Goal: Ask a question

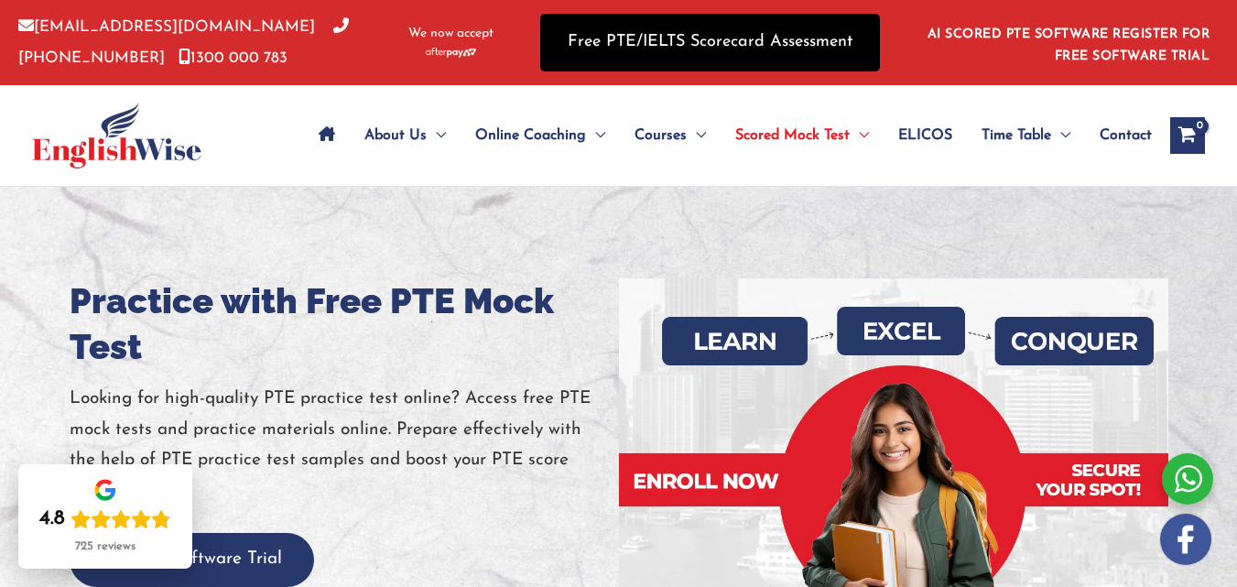
click at [667, 38] on link "Free PTE/IELTS Scorecard Assessment" at bounding box center [710, 43] width 340 height 58
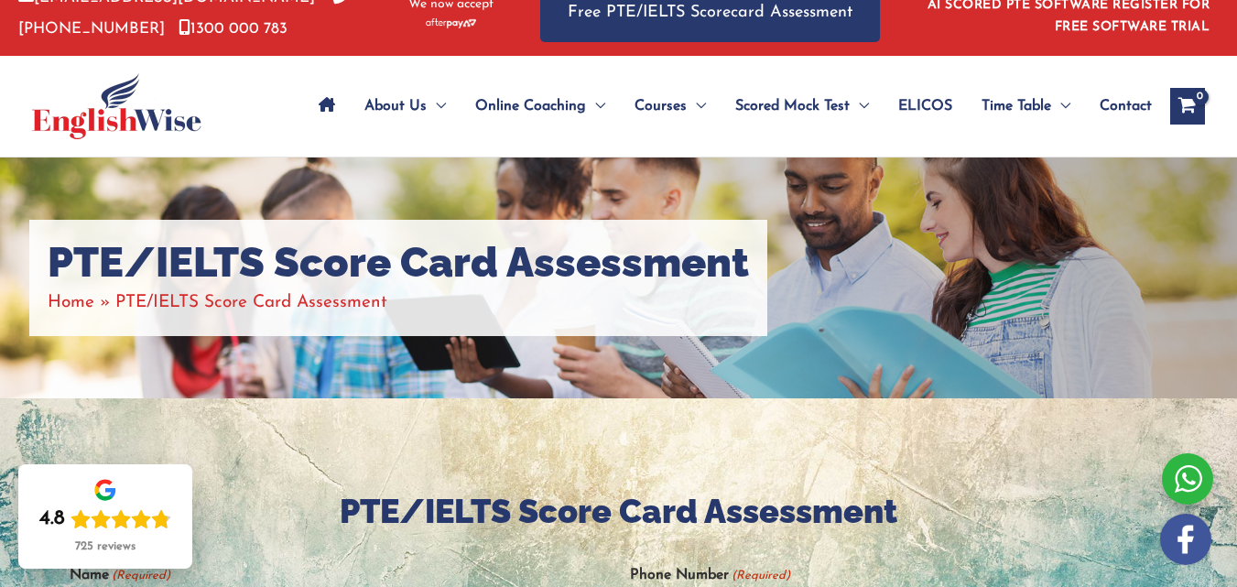
scroll to position [28, 0]
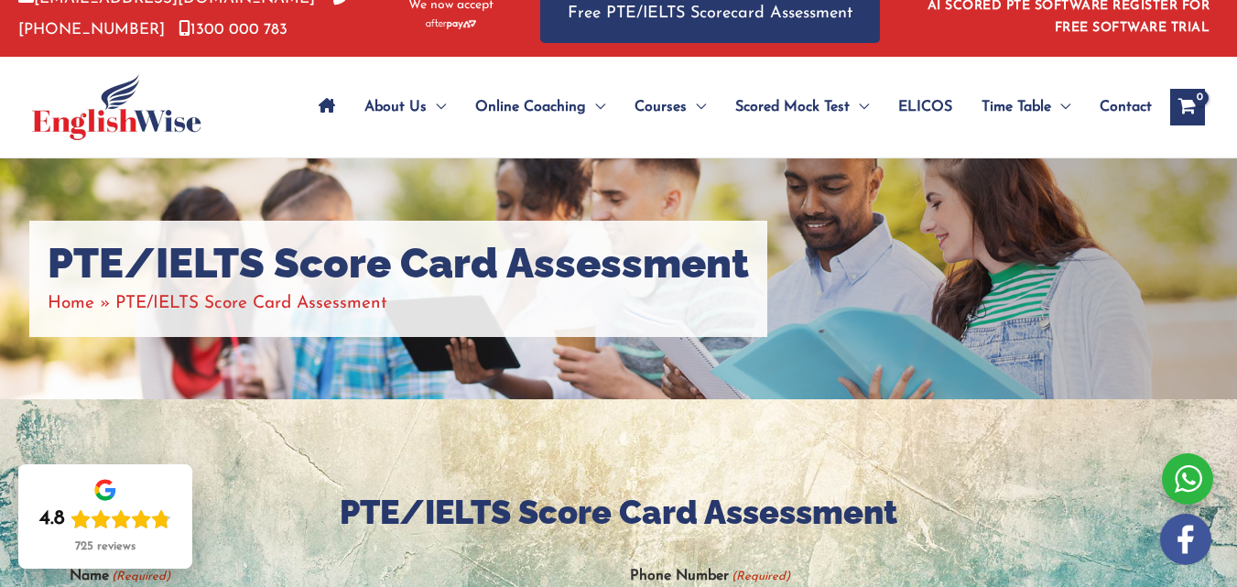
click at [549, 286] on h1 "PTE/IELTS Score Card Assessment" at bounding box center [399, 263] width 702 height 49
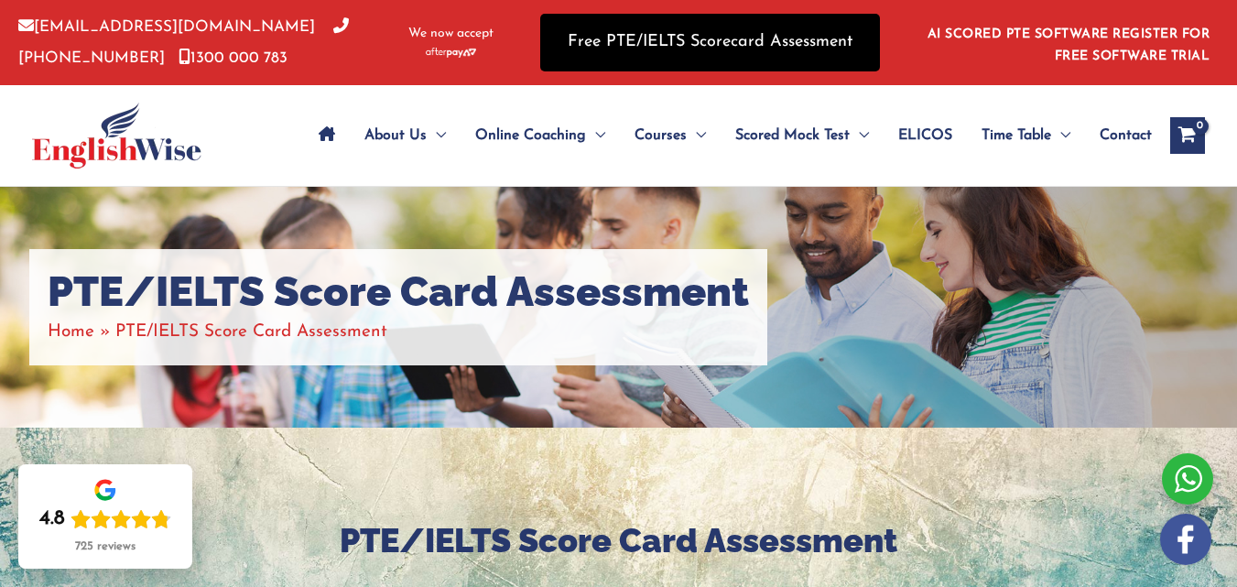
click at [734, 43] on link "Free PTE/IELTS Scorecard Assessment" at bounding box center [710, 43] width 340 height 58
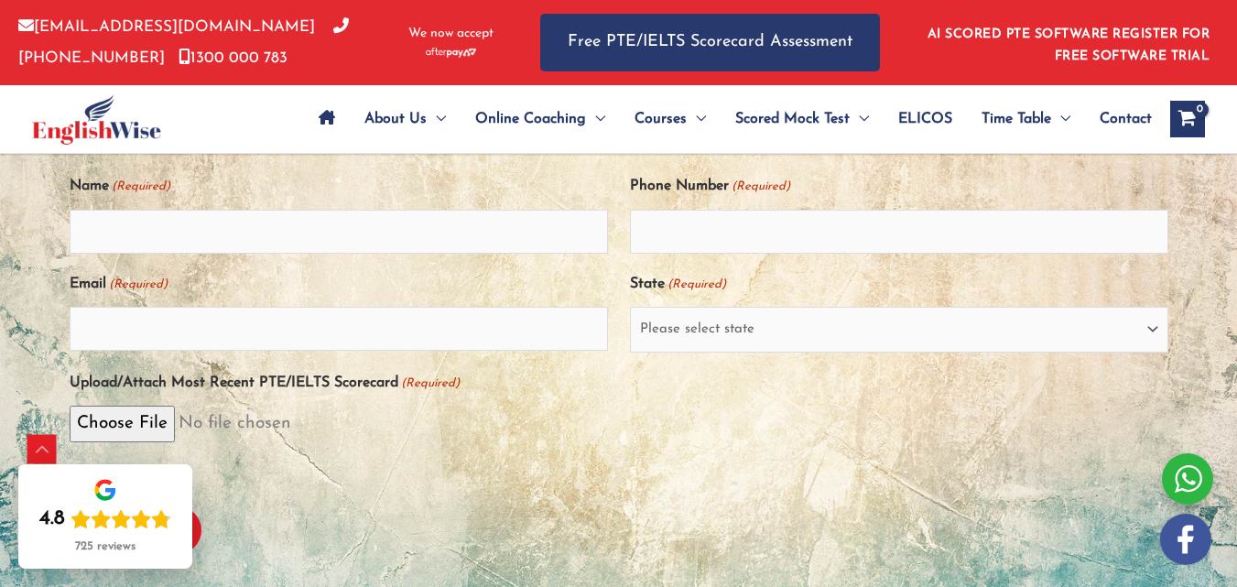
scroll to position [420, 0]
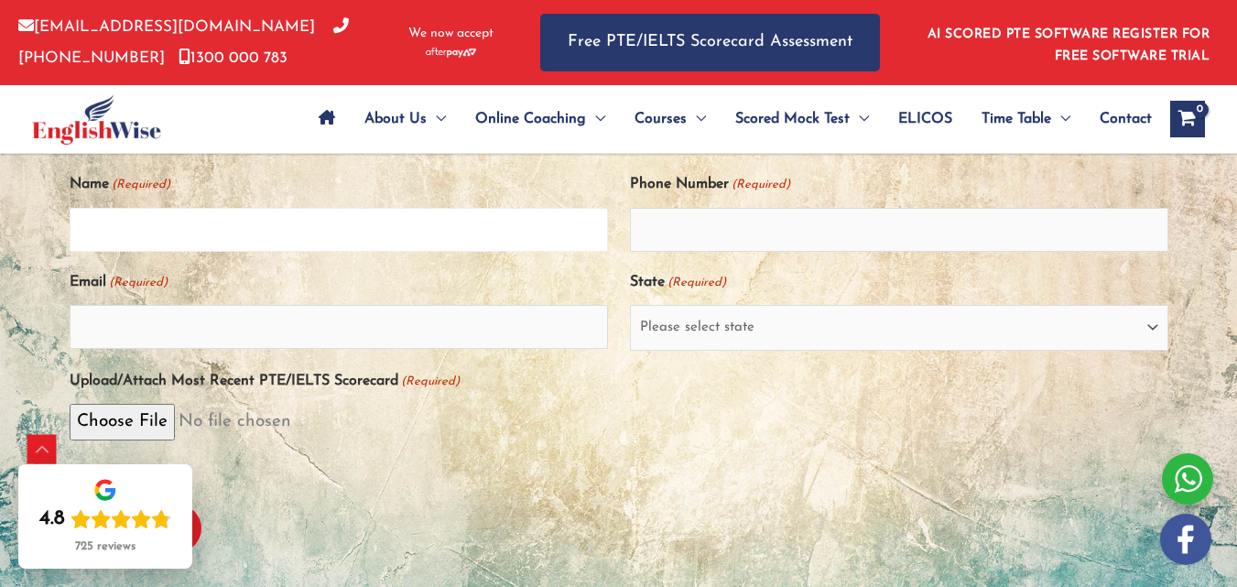
click at [543, 238] on input "Name (Required)" at bounding box center [339, 230] width 539 height 44
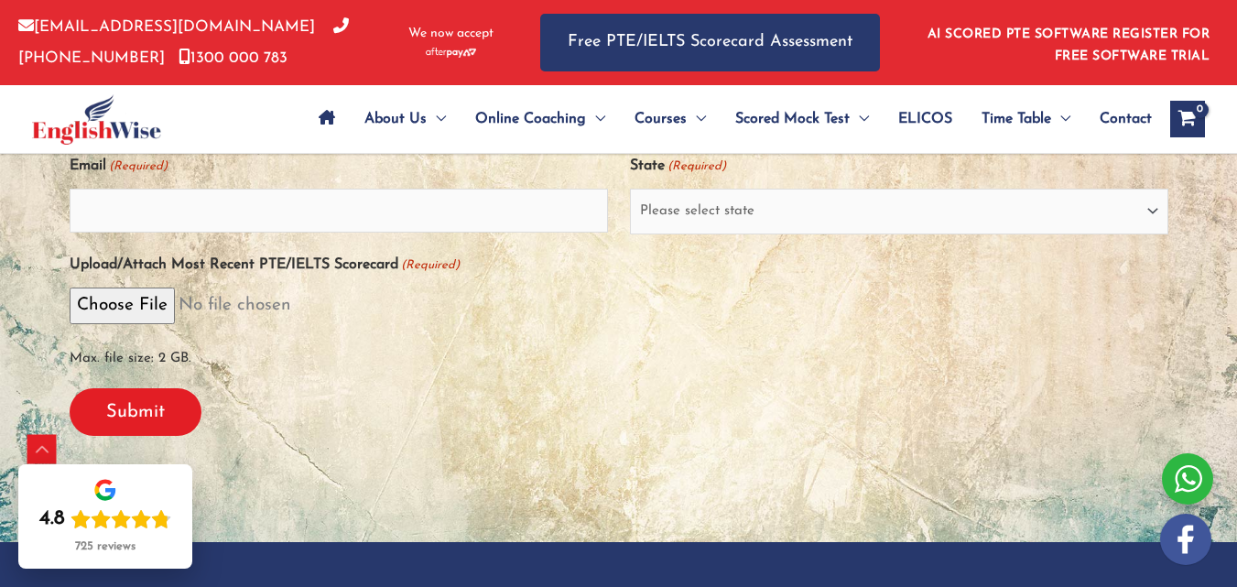
scroll to position [545, 0]
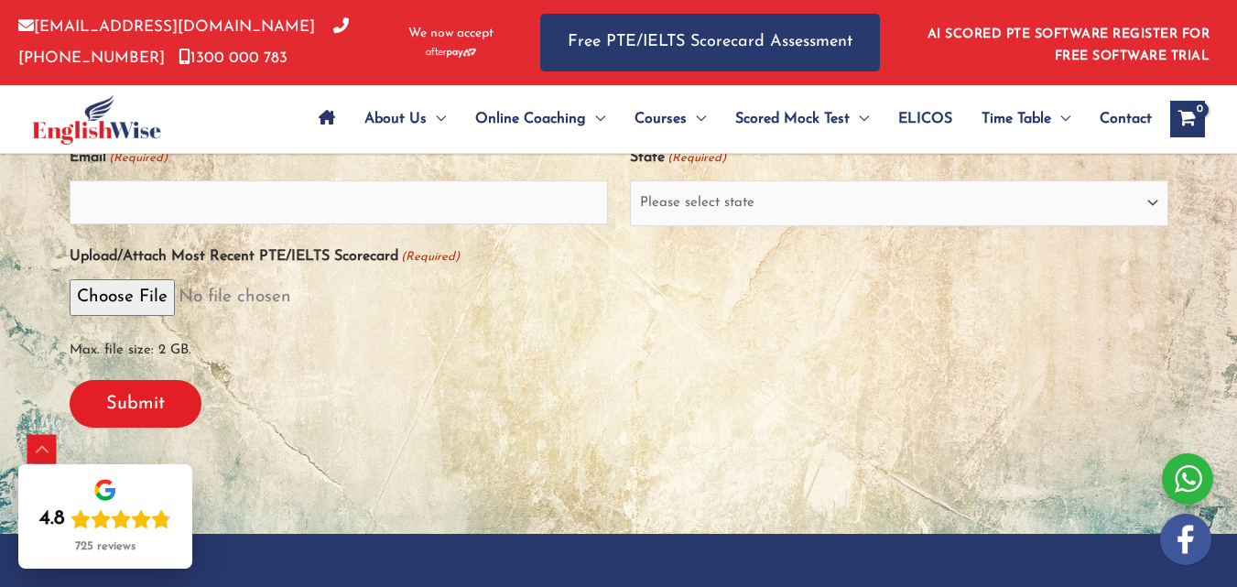
click at [166, 307] on input "Upload/Attach Most Recent PTE/IELTS Scorecard (Required)" at bounding box center [619, 297] width 1099 height 36
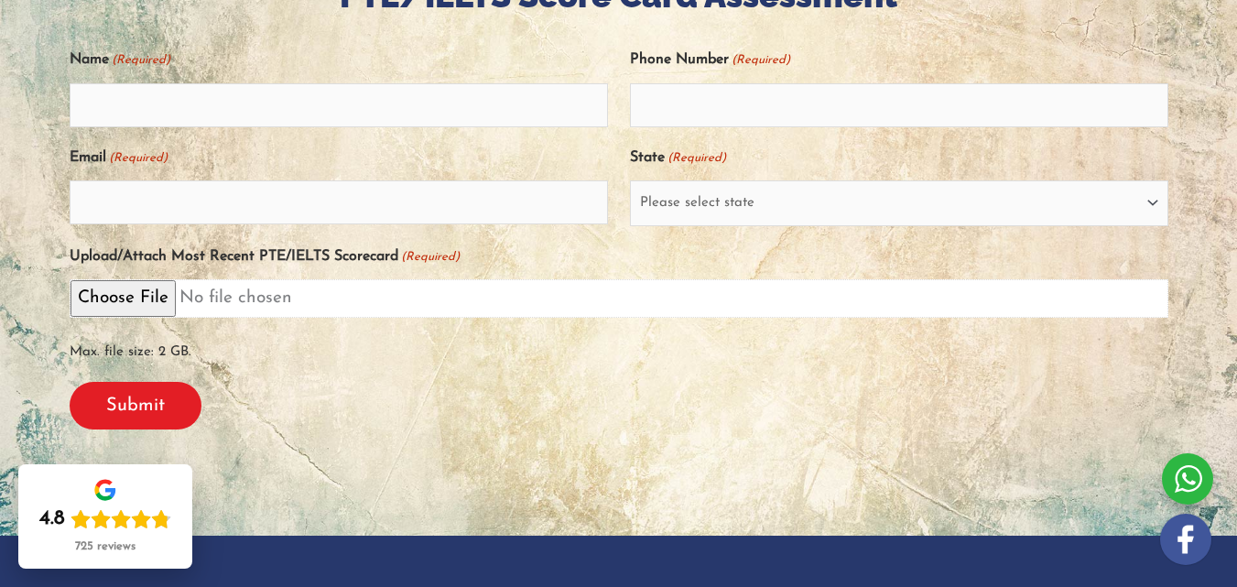
scroll to position [32, 0]
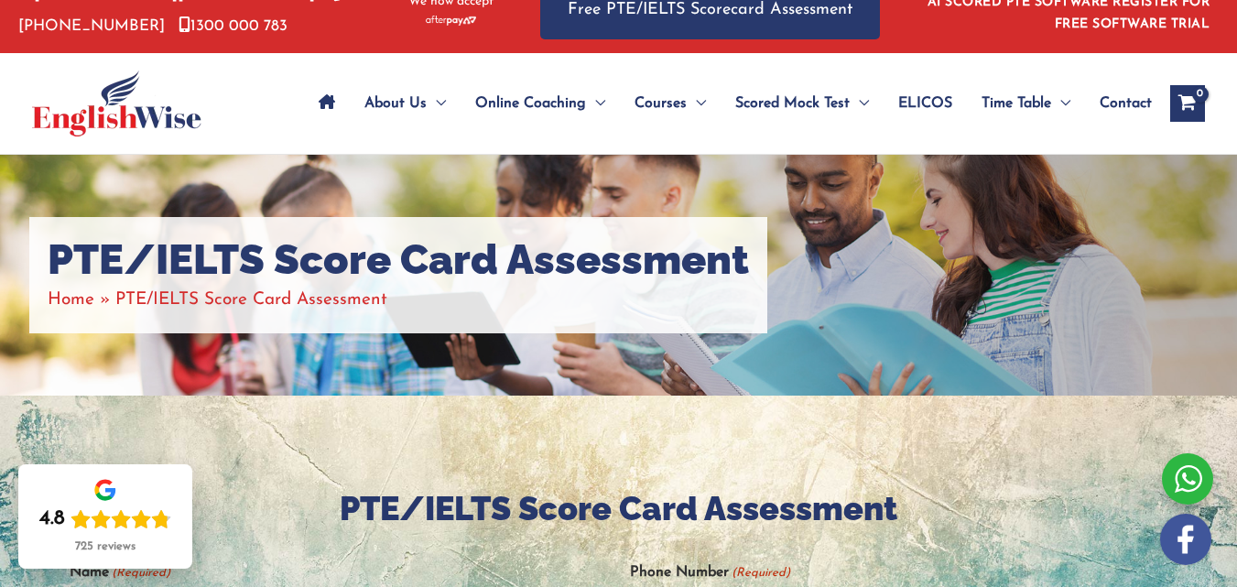
click at [1115, 106] on span "Contact" at bounding box center [1126, 103] width 52 height 64
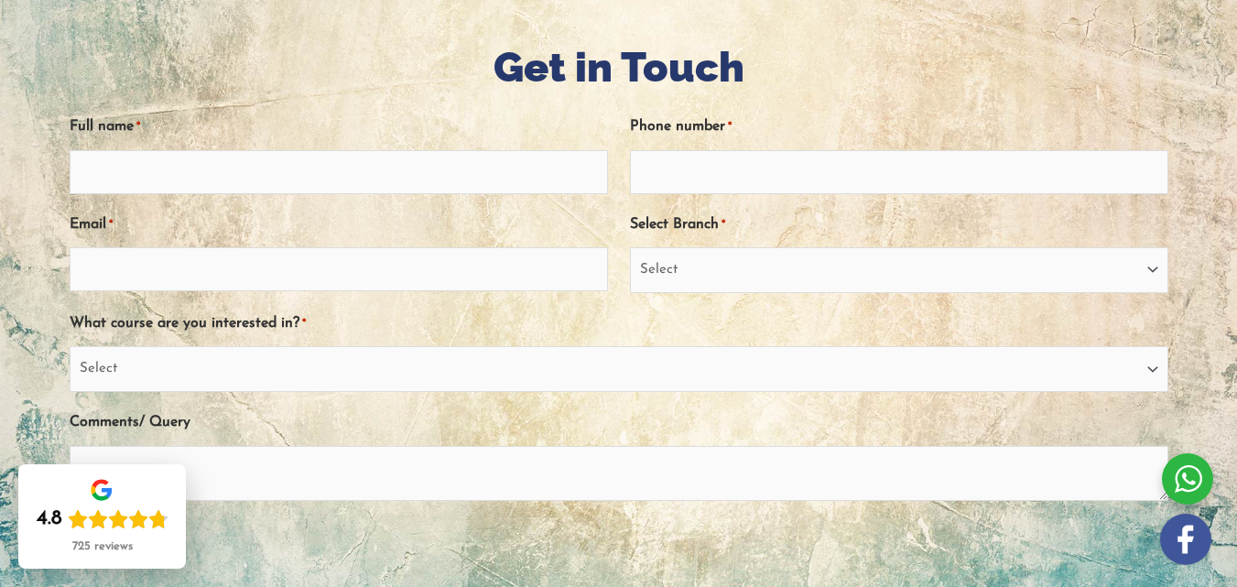
scroll to position [234, 0]
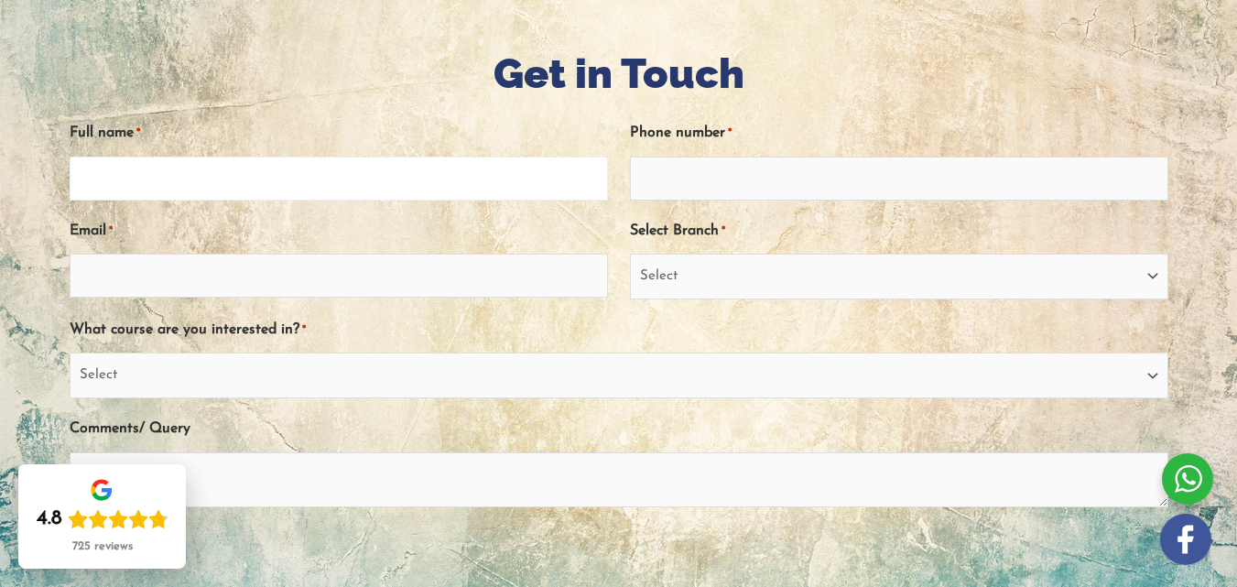
click at [437, 179] on input "Full name *" at bounding box center [339, 179] width 539 height 44
type input "[PERSON_NAME]"
click at [963, 181] on input "Phone number *" at bounding box center [899, 179] width 539 height 44
type input "="
type input "[PHONE_NUMBER]"
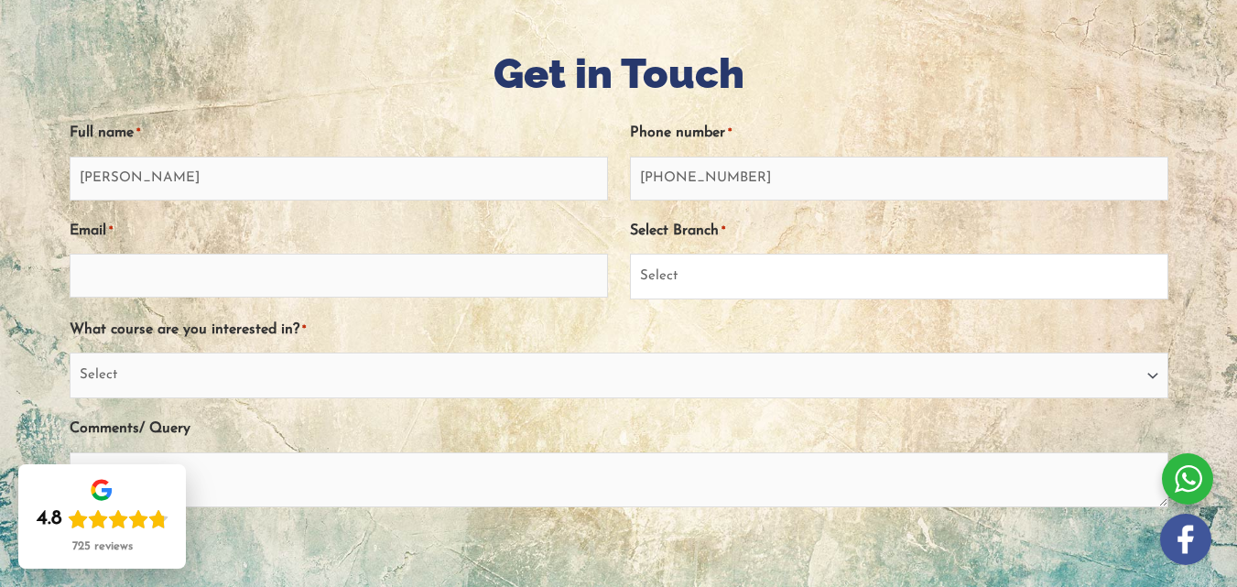
click at [844, 282] on select "Select [GEOGRAPHIC_DATA] [GEOGRAPHIC_DATA] [GEOGRAPHIC_DATA] EnglishWise Global…" at bounding box center [899, 277] width 539 height 46
click at [630, 254] on select "Select [GEOGRAPHIC_DATA] [GEOGRAPHIC_DATA] [GEOGRAPHIC_DATA] EnglishWise Global…" at bounding box center [899, 277] width 539 height 46
click at [680, 261] on select "Select [GEOGRAPHIC_DATA] [GEOGRAPHIC_DATA] [GEOGRAPHIC_DATA] EnglishWise Global…" at bounding box center [899, 277] width 539 height 46
select select "EnglishWise Global [GEOGRAPHIC_DATA]"
click at [630, 254] on select "Select [GEOGRAPHIC_DATA] [GEOGRAPHIC_DATA] [GEOGRAPHIC_DATA] EnglishWise Global…" at bounding box center [899, 277] width 539 height 46
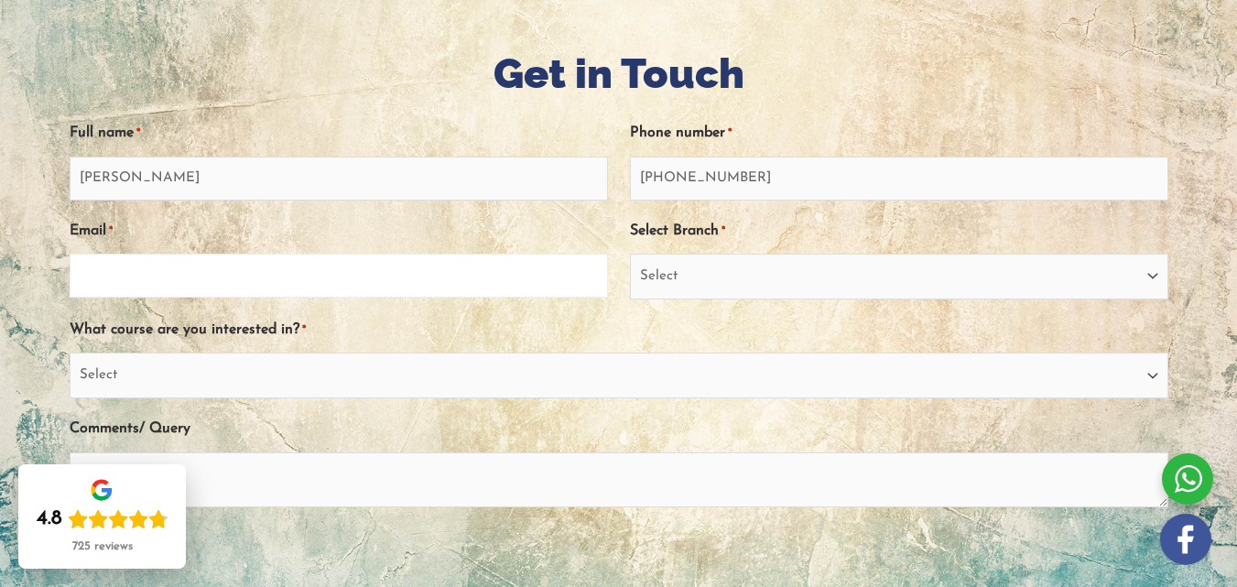
click at [430, 279] on input "Email *" at bounding box center [339, 276] width 539 height 44
type input "D"
type input "[EMAIL_ADDRESS][DOMAIN_NAME]"
click at [195, 369] on select "Select PTE NAATI IELTS OET General English" at bounding box center [619, 376] width 1099 height 46
select select "PTE"
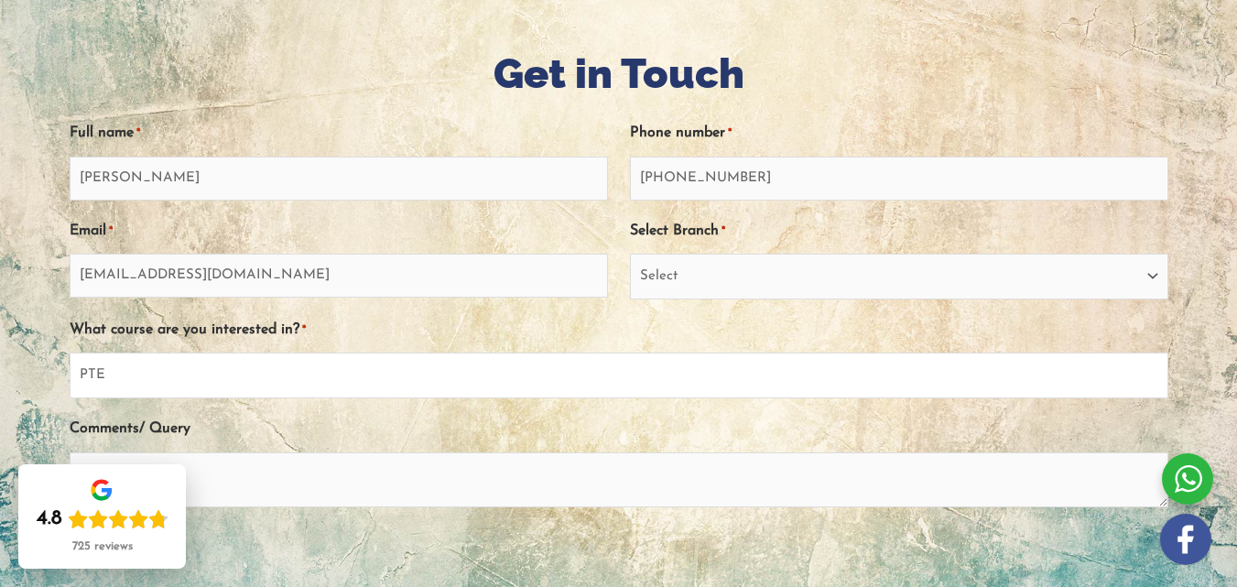
click at [96, 353] on select "Select PTE NAATI IELTS OET General English" at bounding box center [619, 376] width 1099 height 46
click at [201, 463] on textarea "Comments/ Query" at bounding box center [619, 479] width 1099 height 55
click at [229, 485] on textarea "Comments/ Query" at bounding box center [619, 479] width 1099 height 55
click at [266, 473] on textarea "how" at bounding box center [619, 479] width 1099 height 55
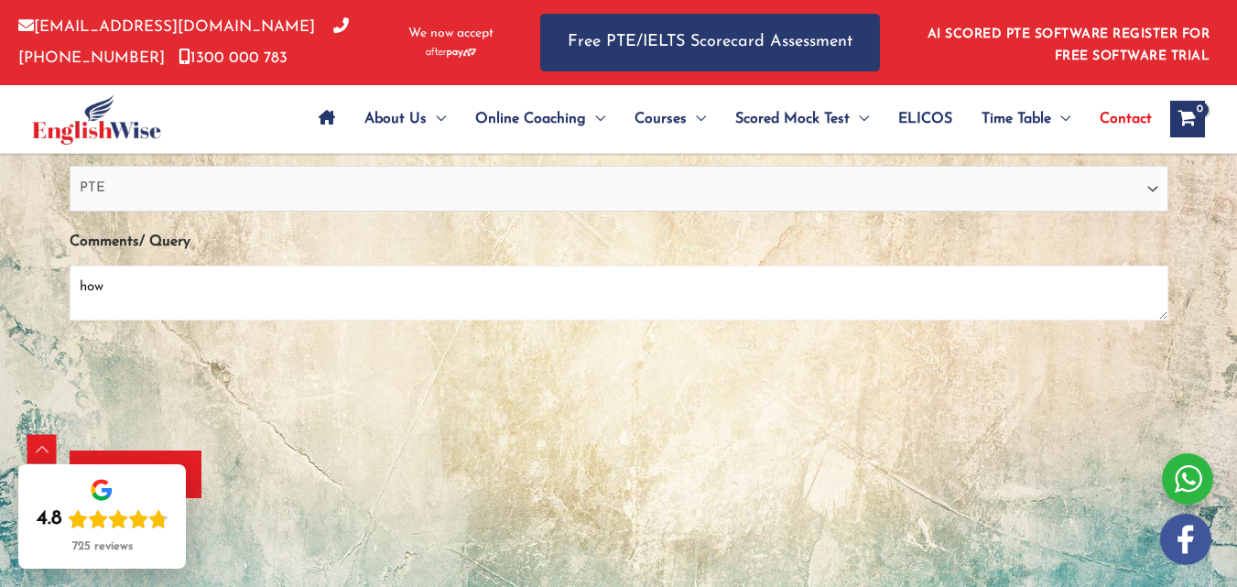
scroll to position [423, 0]
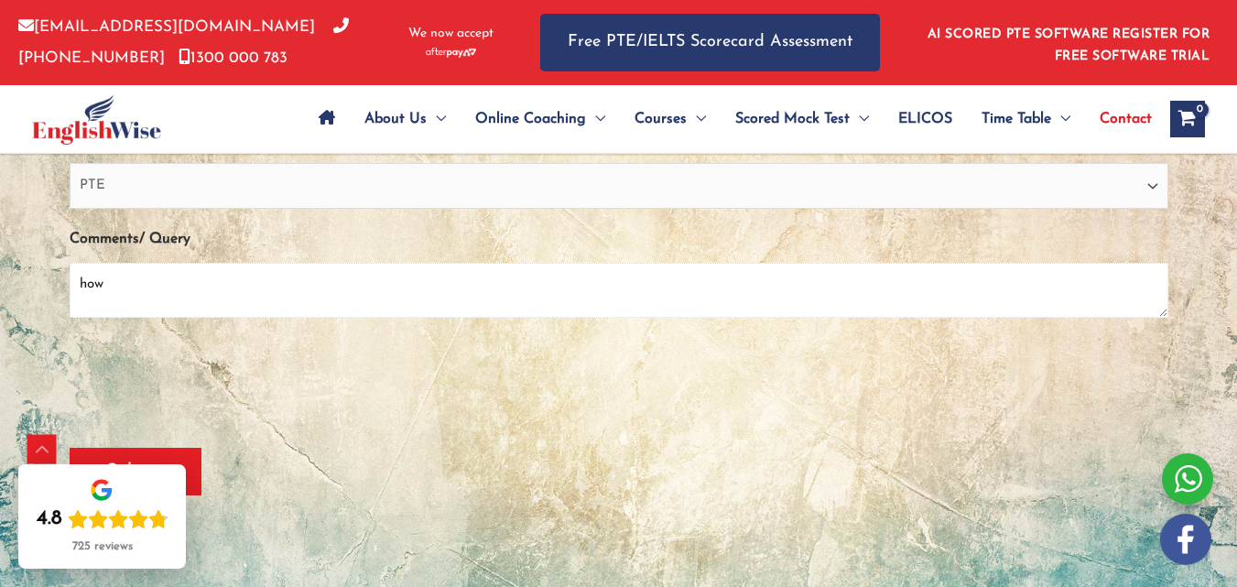
click at [536, 290] on textarea "how" at bounding box center [619, 290] width 1099 height 55
type textarea "h"
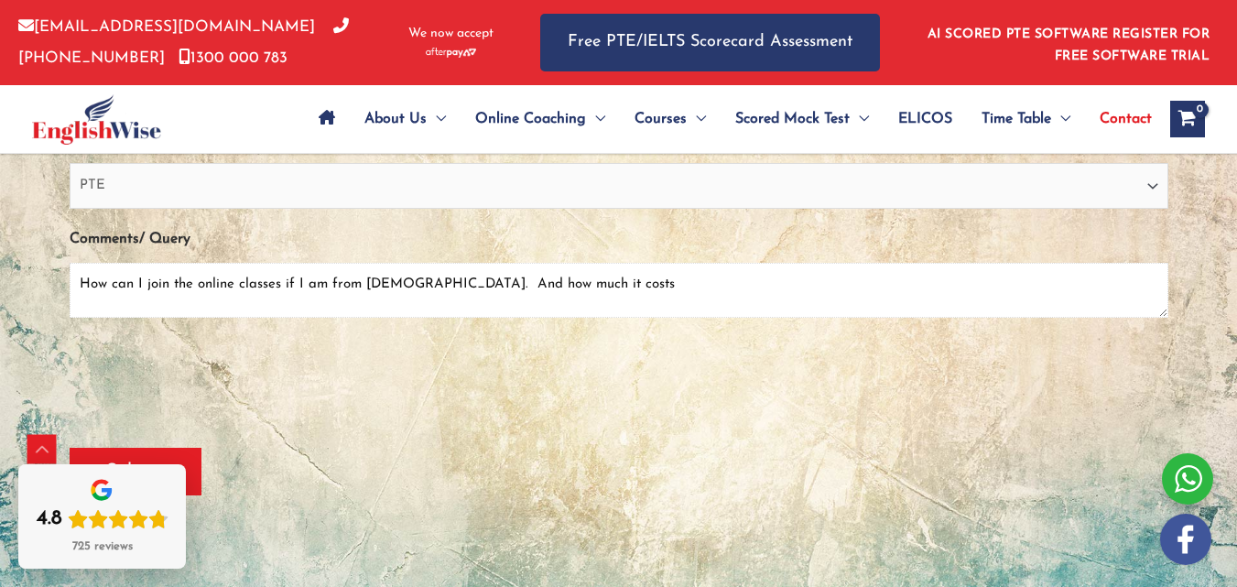
click at [762, 288] on textarea "How can I join the online classes if I am from [DEMOGRAPHIC_DATA]. And how much…" at bounding box center [619, 290] width 1099 height 55
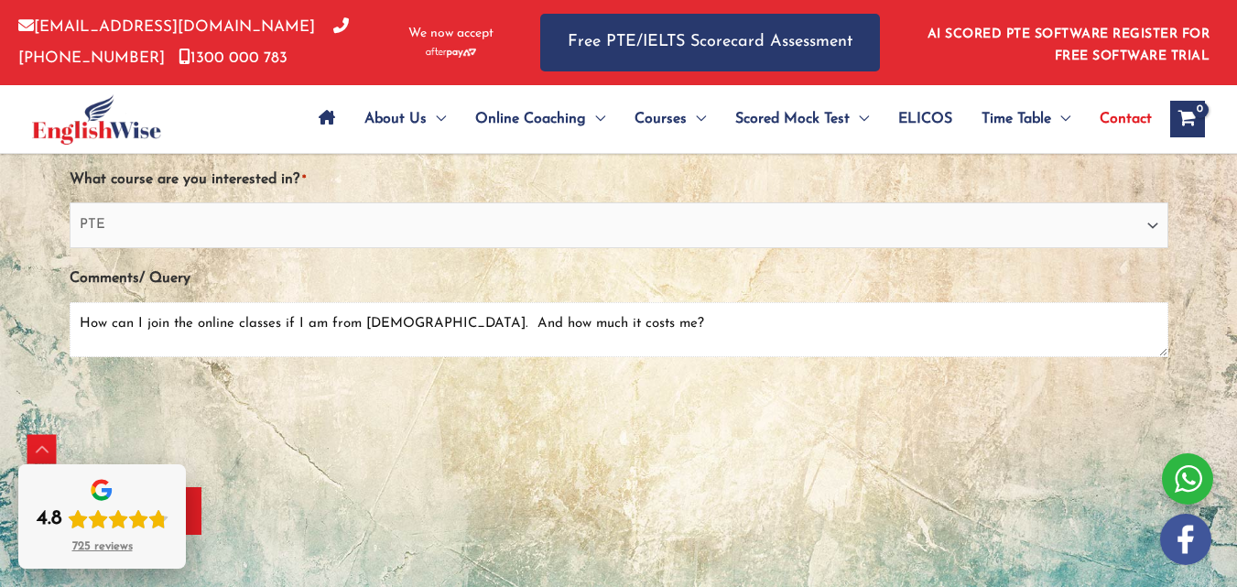
scroll to position [386, 0]
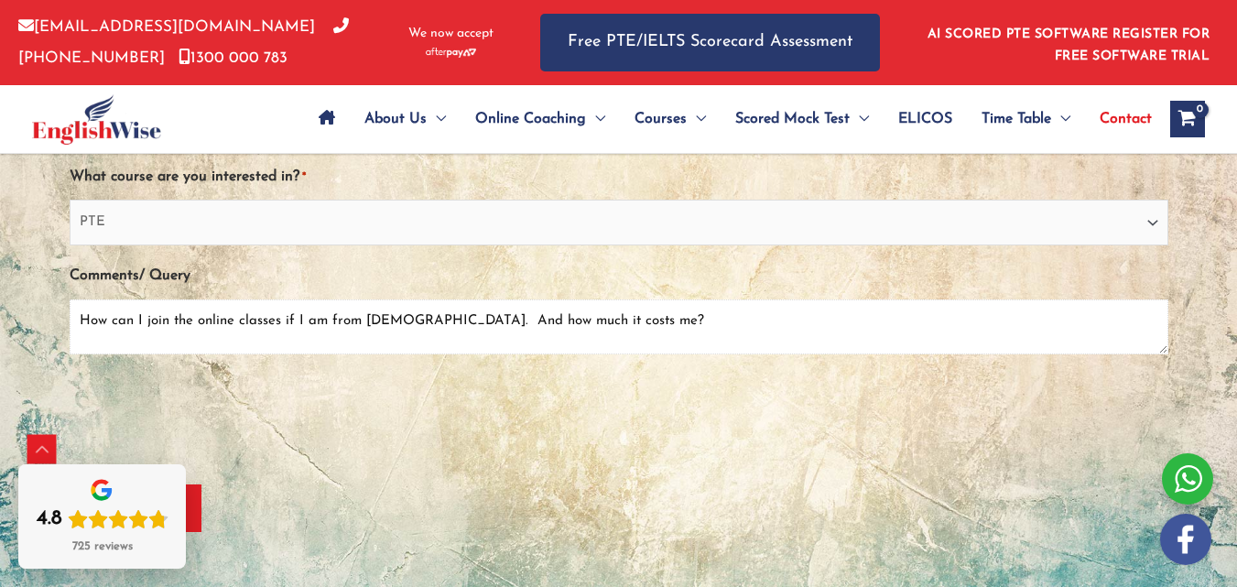
click at [696, 328] on textarea "How can I join the online classes if I am from [DEMOGRAPHIC_DATA]. And how much…" at bounding box center [619, 326] width 1099 height 55
drag, startPoint x: 134, startPoint y: 495, endPoint x: 109, endPoint y: 492, distance: 25.0
click at [109, 492] on div "4.8 725 reviews" at bounding box center [102, 516] width 168 height 104
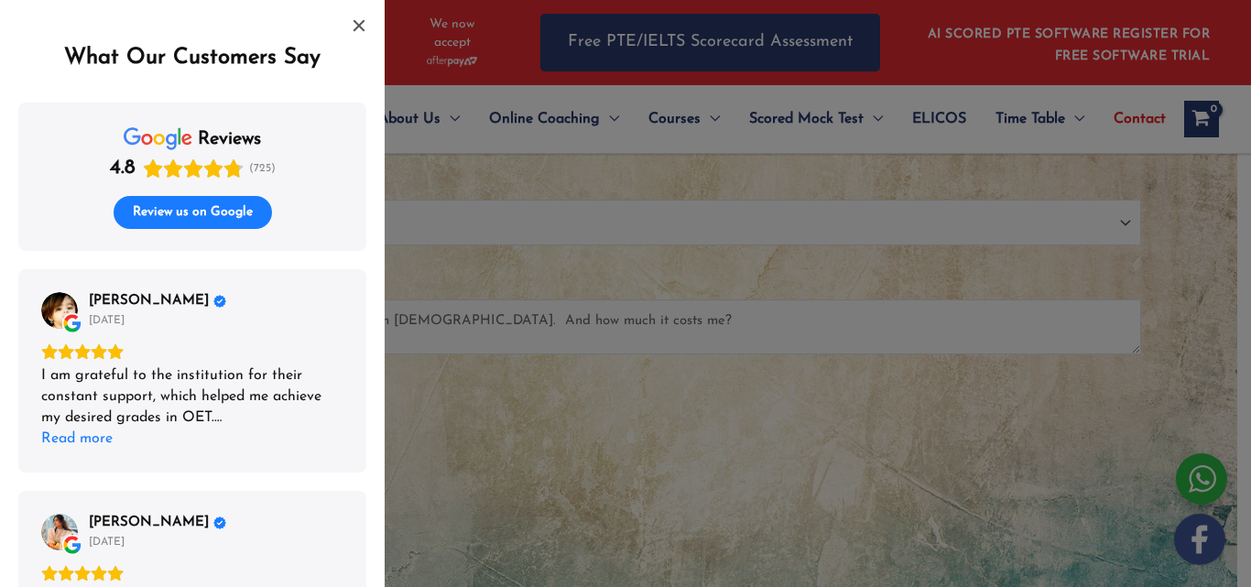
click at [755, 332] on div "List of reviews" at bounding box center [625, 293] width 1251 height 587
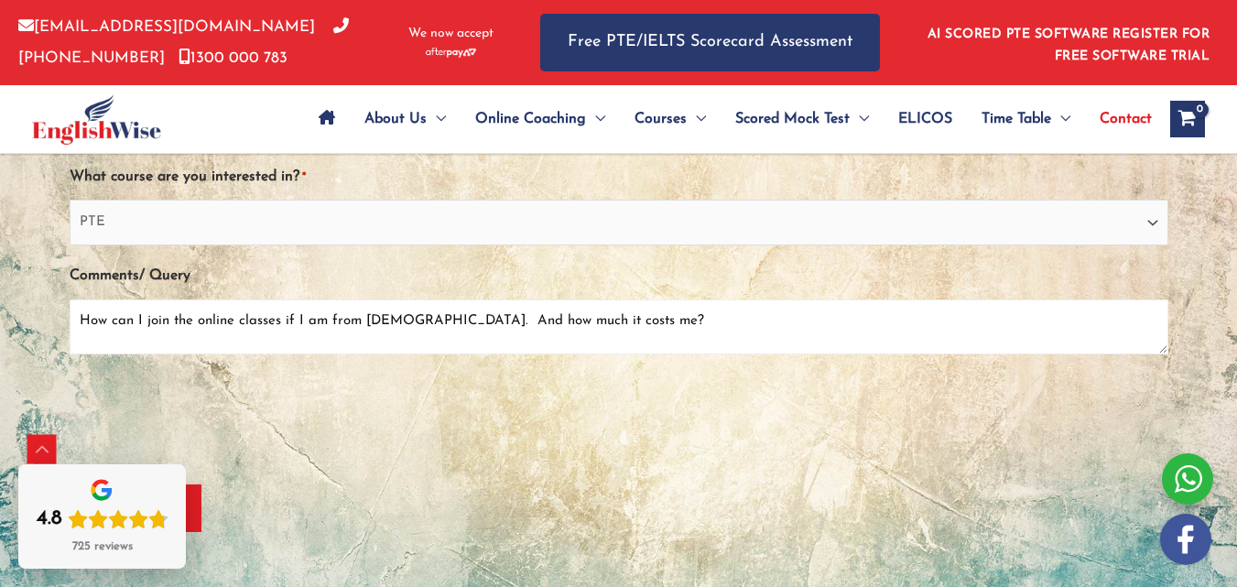
click at [146, 348] on textarea "How can I join the online classes if I am from [DEMOGRAPHIC_DATA]. And how much…" at bounding box center [619, 326] width 1099 height 55
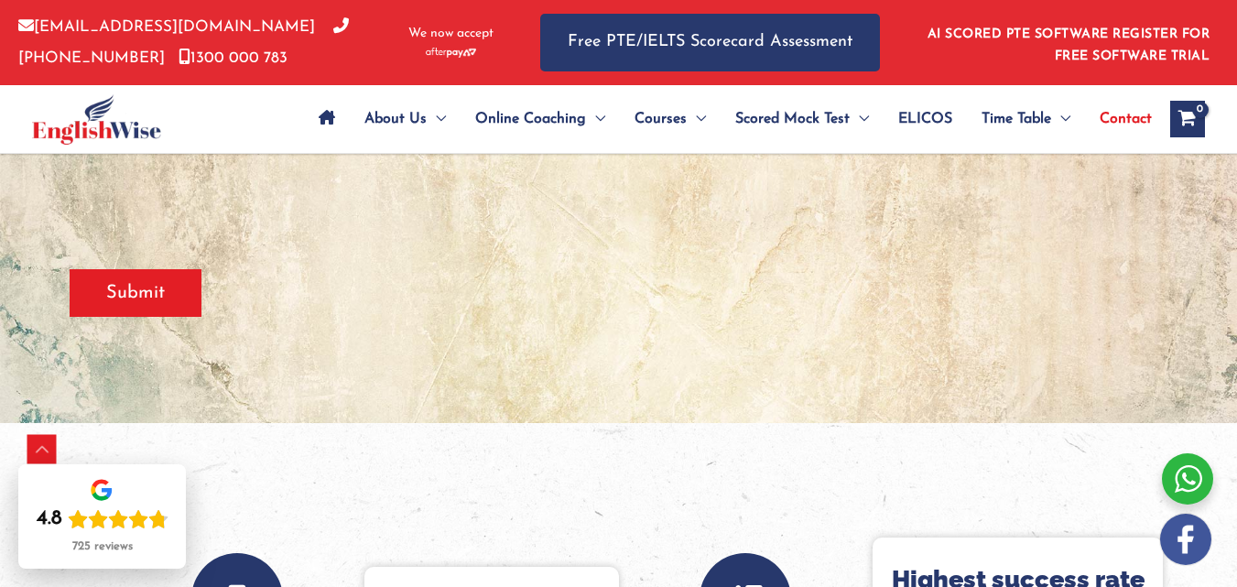
scroll to position [603, 0]
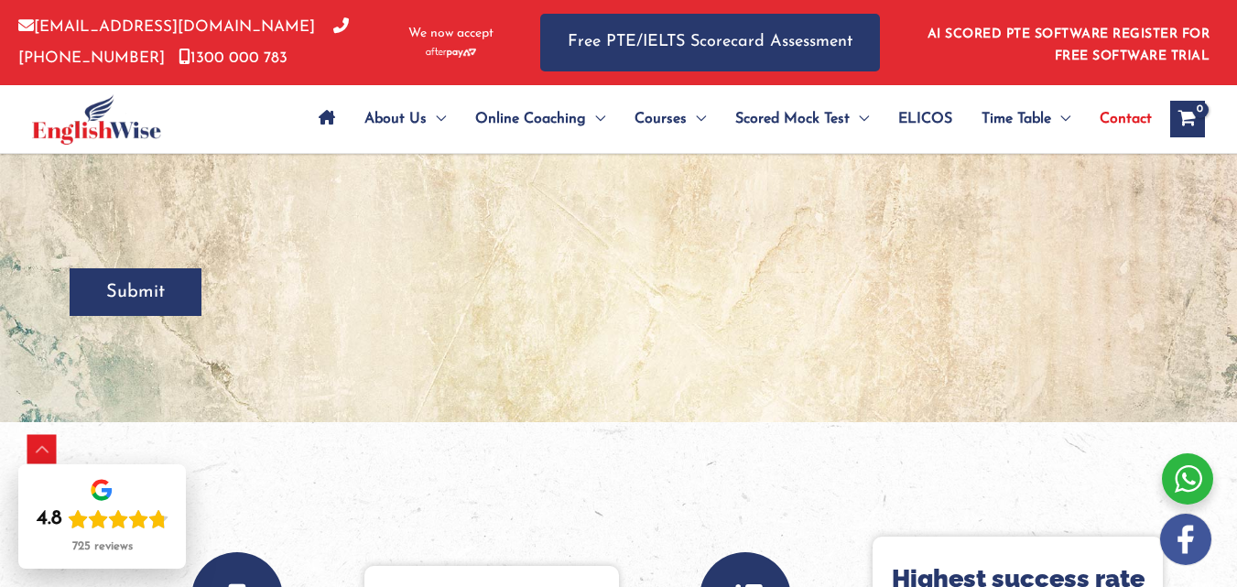
type textarea "How can I join the online classes if I am from [DEMOGRAPHIC_DATA]. And how much…"
click at [149, 298] on input "Submit" at bounding box center [136, 292] width 132 height 48
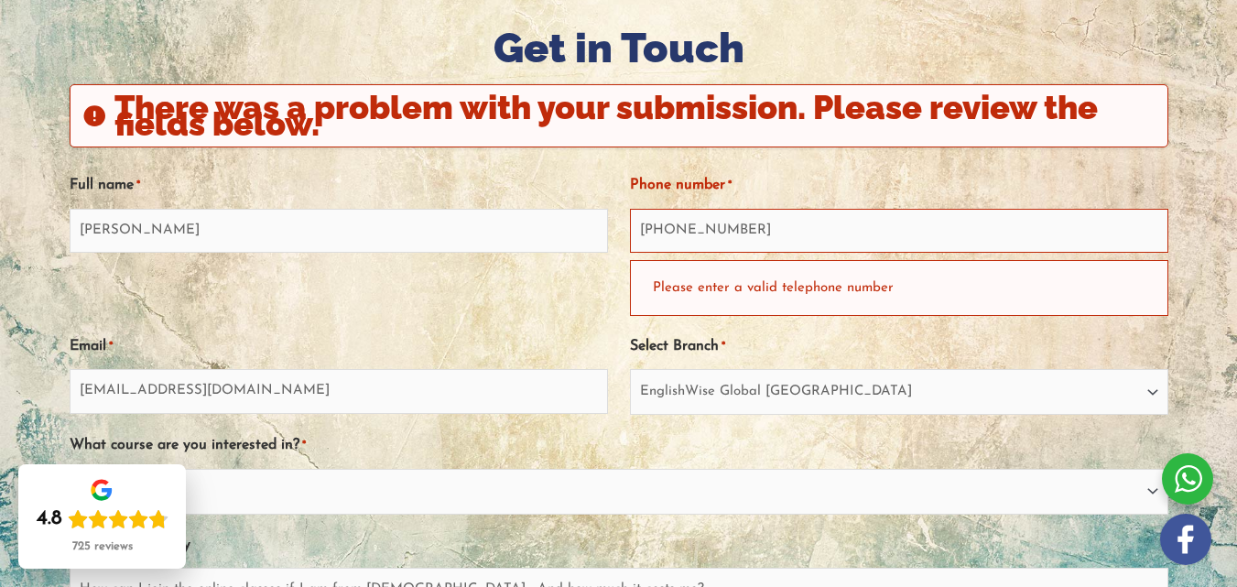
scroll to position [252, 0]
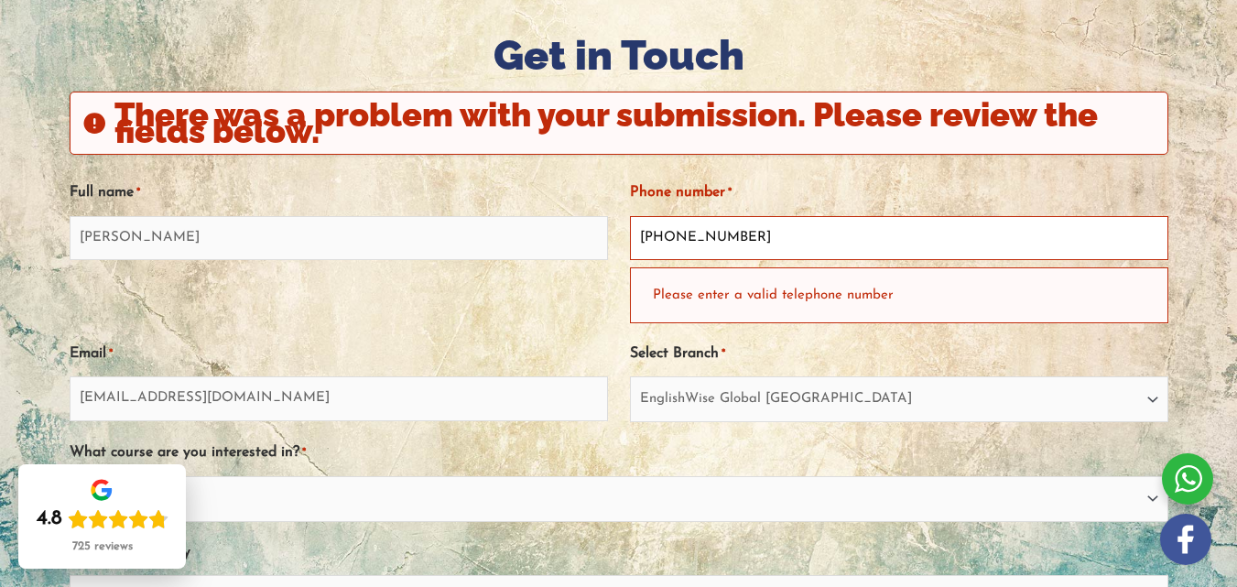
click at [677, 216] on input "[PHONE_NUMBER]" at bounding box center [899, 238] width 539 height 44
click at [645, 225] on input "+972)35827025" at bounding box center [899, 238] width 539 height 44
click at [700, 224] on input "[PHONE_NUMBER]" at bounding box center [899, 238] width 539 height 44
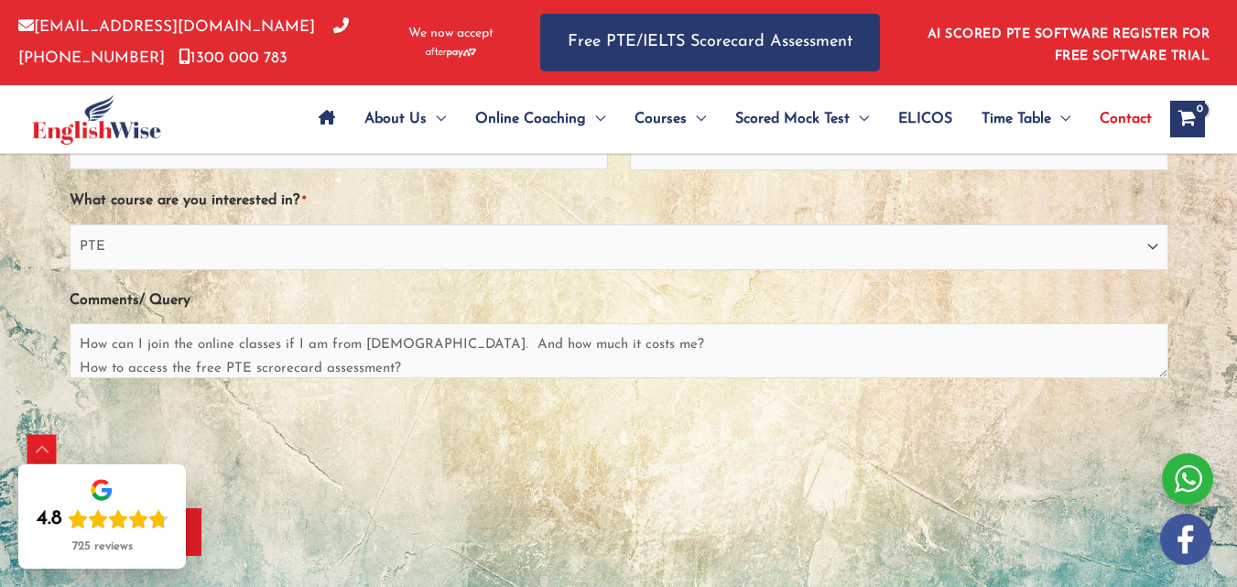
scroll to position [513, 0]
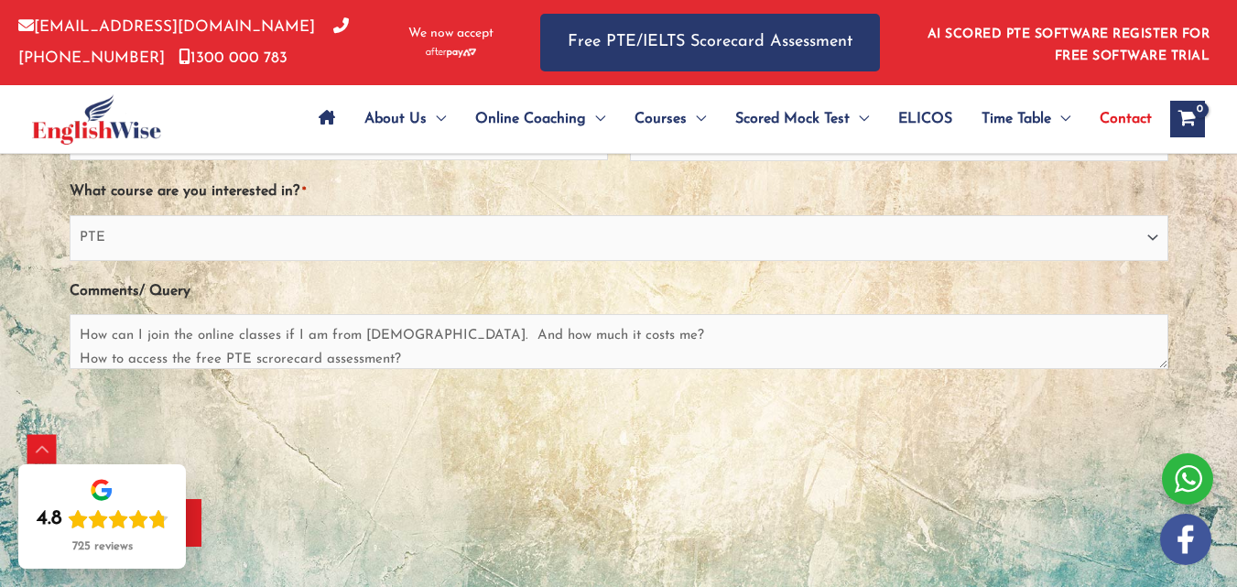
type input "[PHONE_NUMBER]"
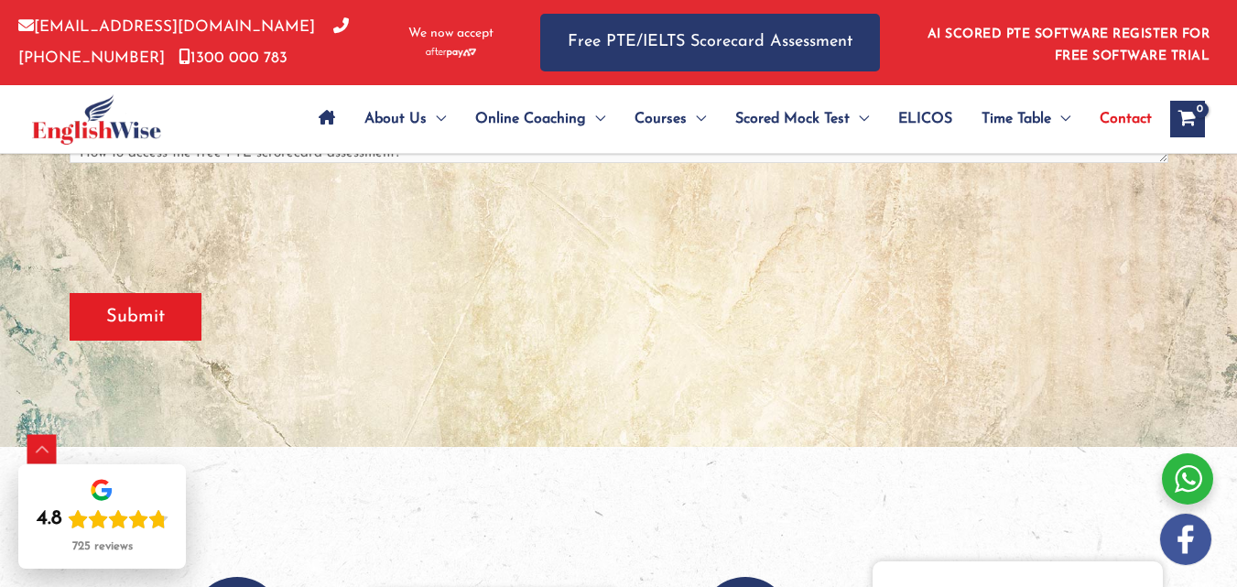
scroll to position [721, 0]
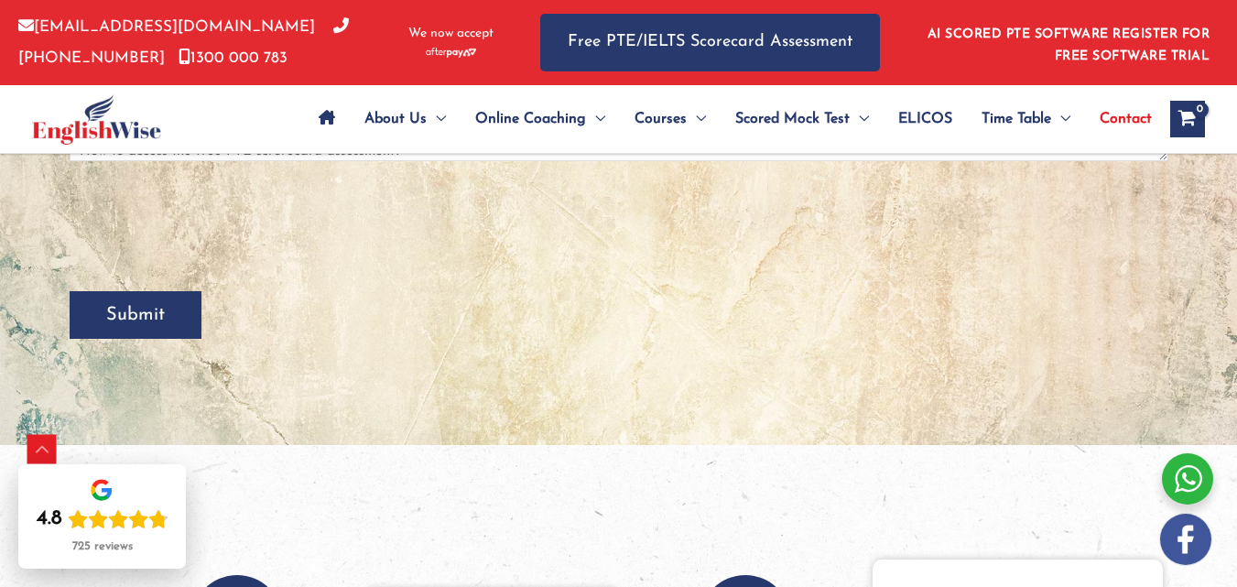
click at [177, 309] on input "Submit" at bounding box center [136, 315] width 132 height 48
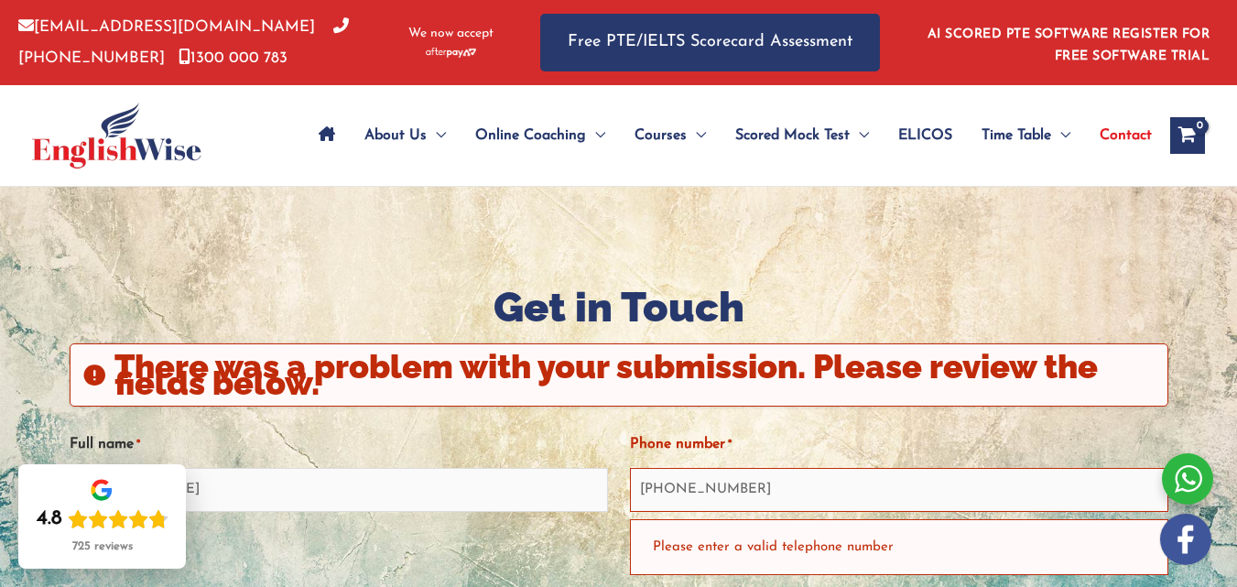
scroll to position [1, 0]
